Goal: Navigation & Orientation: Find specific page/section

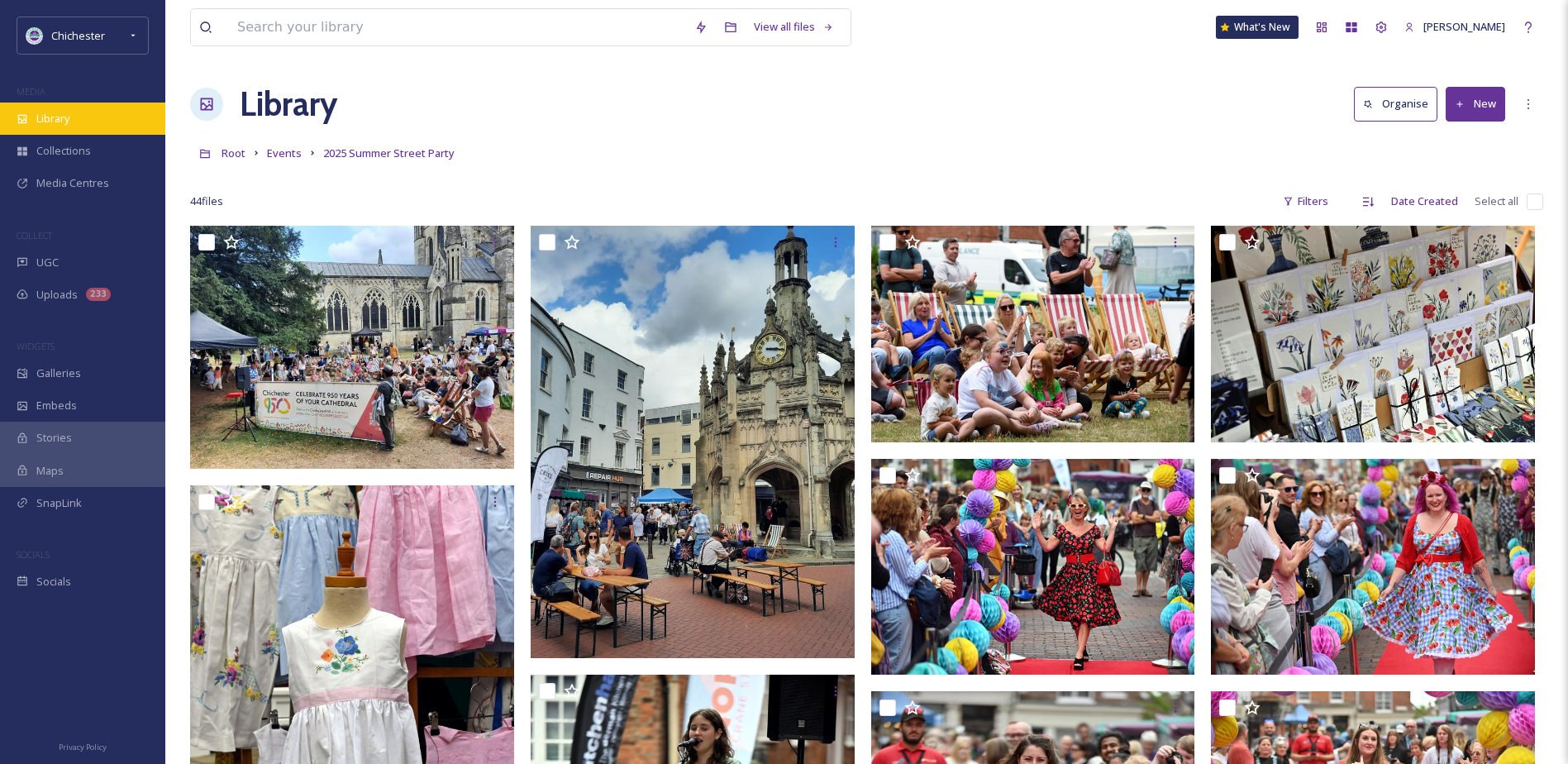
scroll to position [3127, 0]
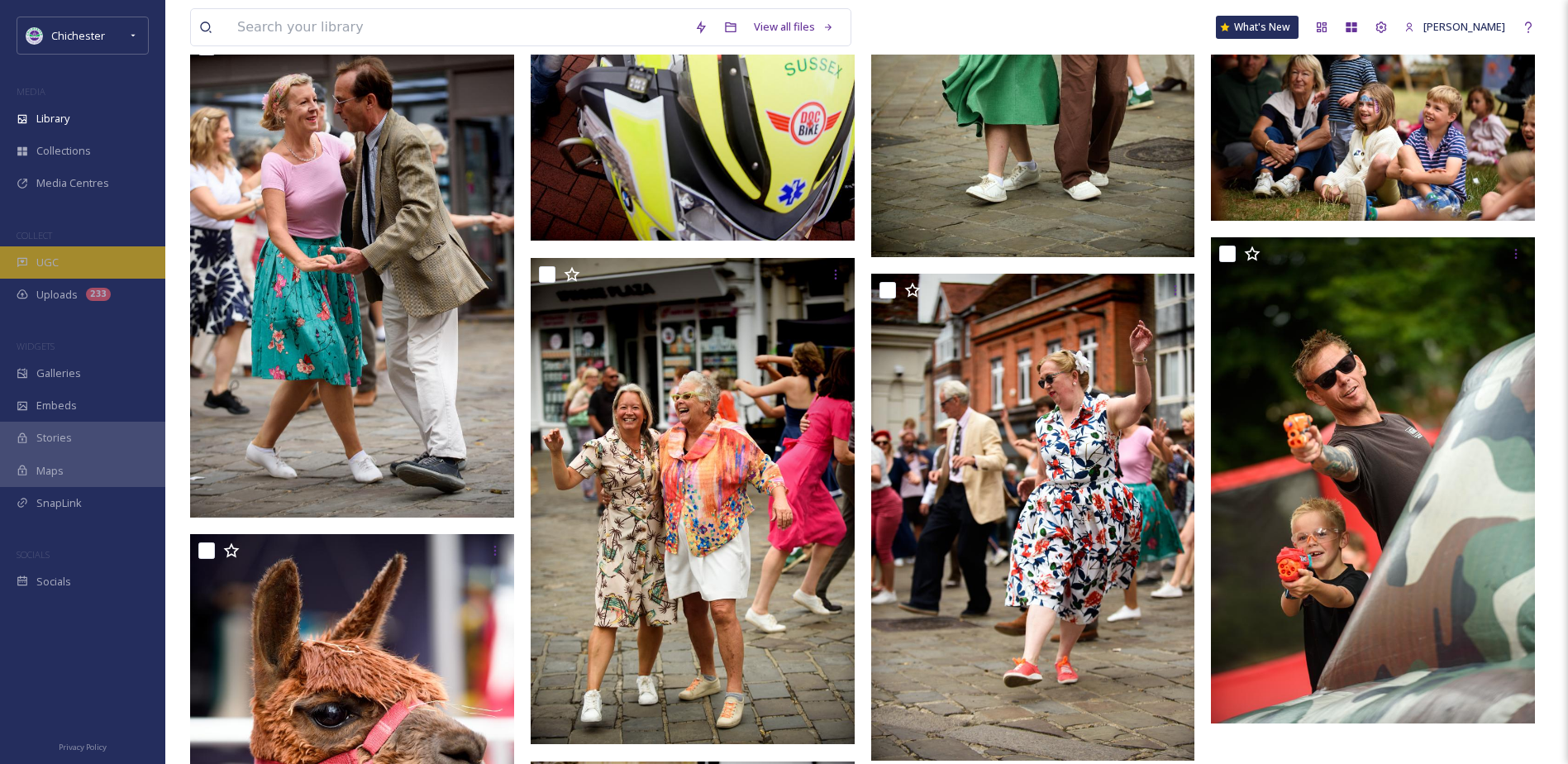
click at [120, 265] on div "UGC" at bounding box center [82, 262] width 166 height 32
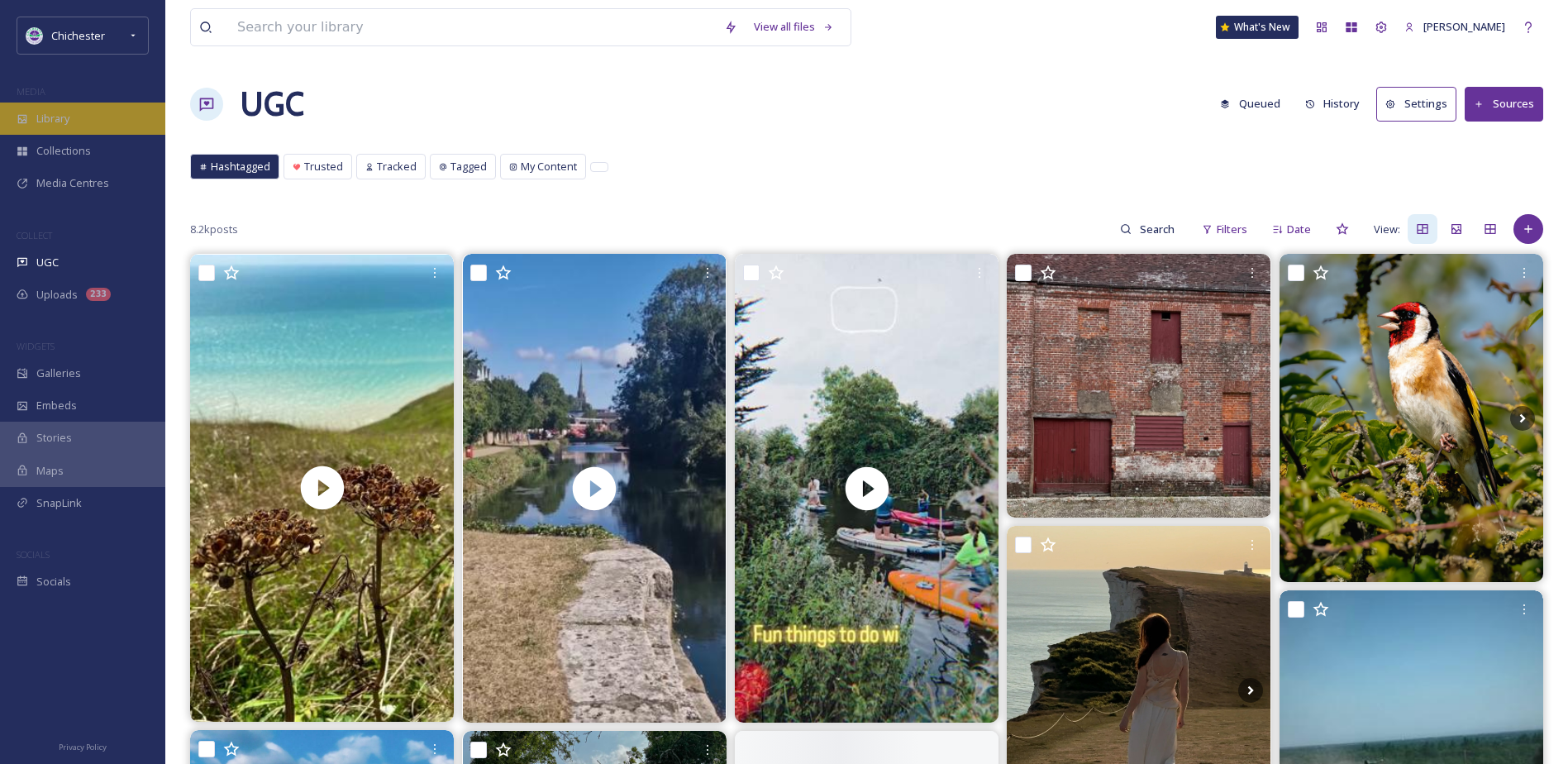
click at [116, 122] on div "Library" at bounding box center [82, 118] width 166 height 32
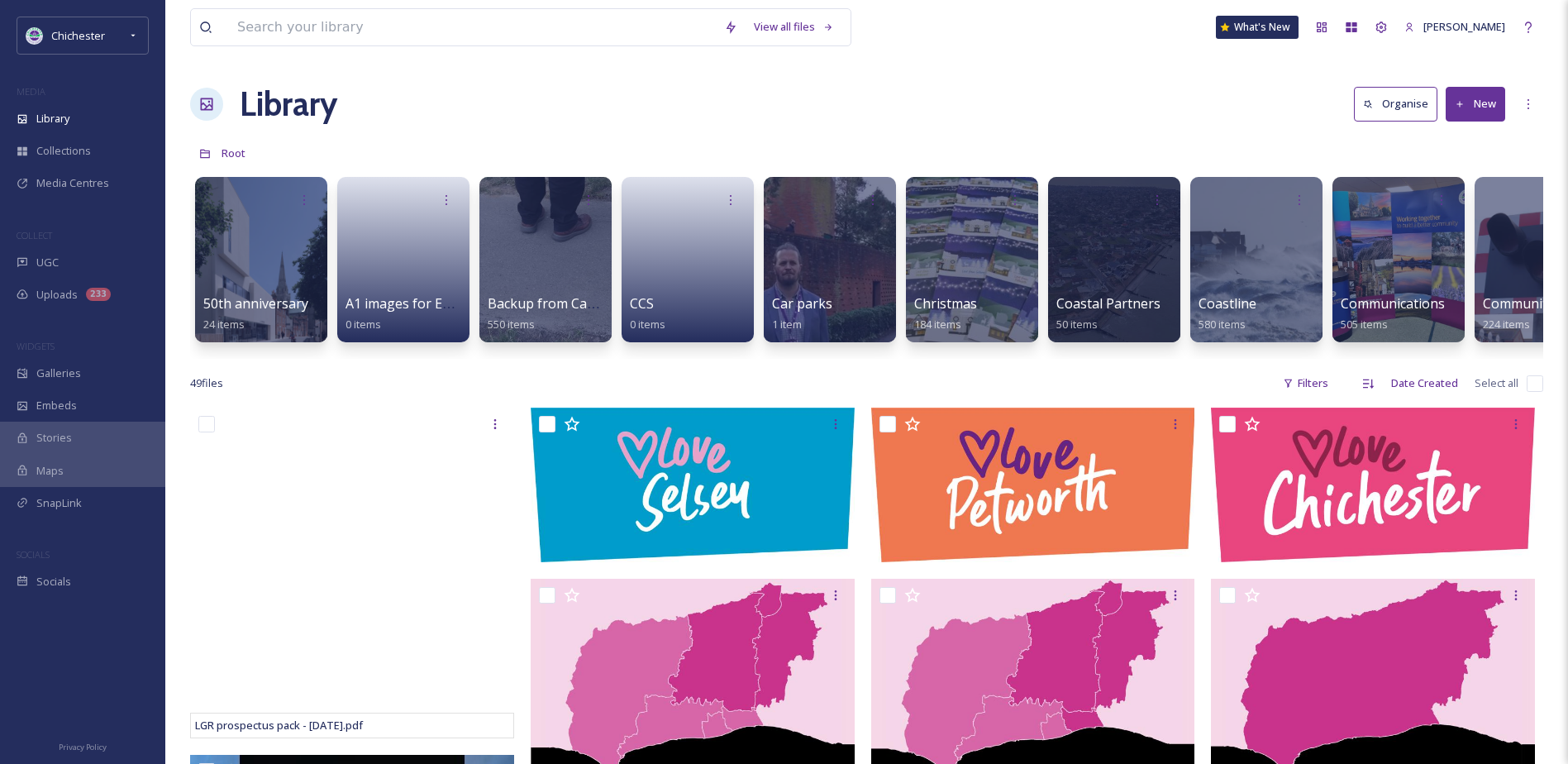
click at [378, 87] on div "Library Organise New" at bounding box center [866, 103] width 1353 height 49
